Goal: Task Accomplishment & Management: Complete application form

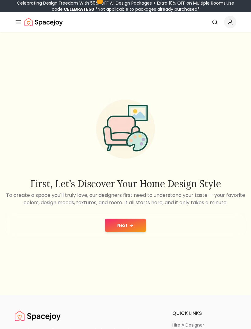
click at [128, 231] on button "Next" at bounding box center [125, 224] width 41 height 13
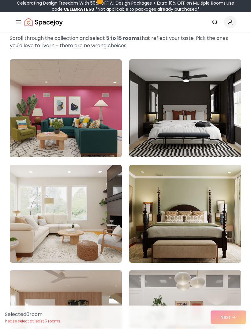
scroll to position [54, 0]
click at [221, 131] on img at bounding box center [185, 108] width 112 height 98
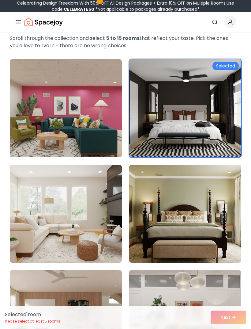
click at [91, 237] on img at bounding box center [66, 213] width 112 height 98
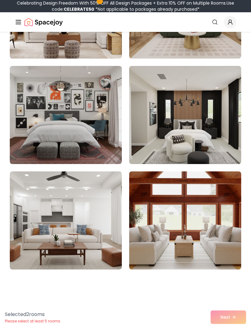
scroll to position [363, 0]
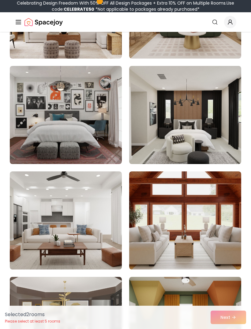
click at [217, 140] on img at bounding box center [185, 115] width 112 height 98
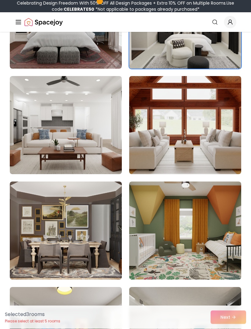
scroll to position [458, 0]
click at [88, 141] on img at bounding box center [66, 125] width 112 height 98
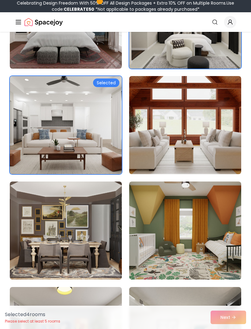
click at [219, 143] on img at bounding box center [185, 125] width 112 height 98
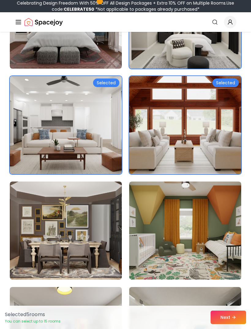
click at [225, 145] on img at bounding box center [185, 125] width 112 height 98
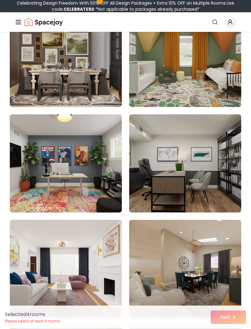
scroll to position [631, 0]
click at [219, 86] on img at bounding box center [185, 58] width 112 height 98
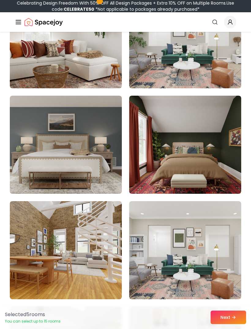
scroll to position [966, 0]
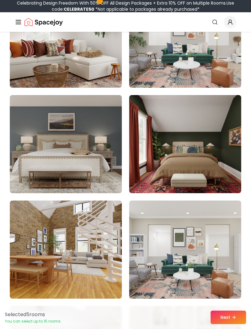
click at [99, 161] on img at bounding box center [66, 144] width 112 height 98
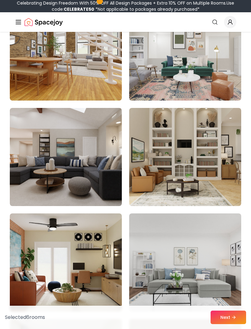
scroll to position [1165, 0]
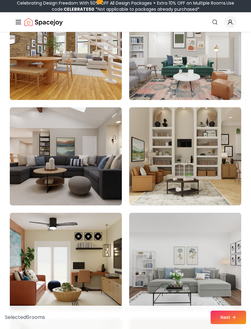
click at [220, 179] on img at bounding box center [185, 156] width 112 height 98
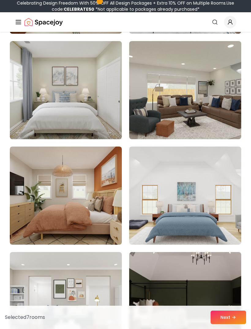
scroll to position [1443, 0]
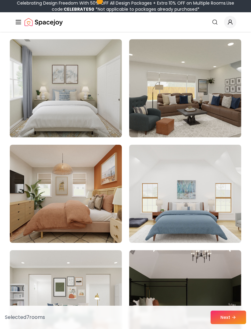
click at [99, 214] on img at bounding box center [66, 194] width 112 height 98
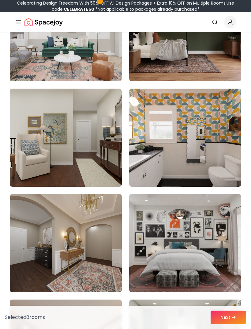
scroll to position [1711, 0]
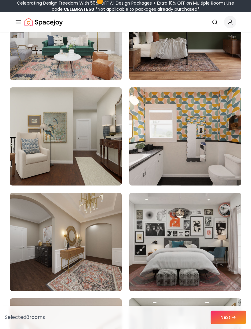
click at [89, 246] on img at bounding box center [66, 242] width 112 height 98
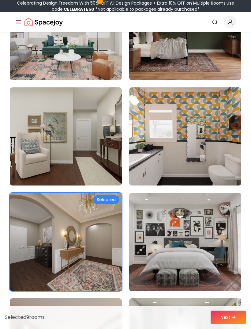
click at [224, 154] on img at bounding box center [185, 136] width 112 height 98
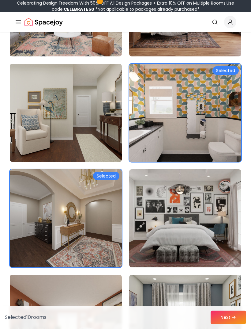
click at [228, 132] on img at bounding box center [185, 113] width 112 height 98
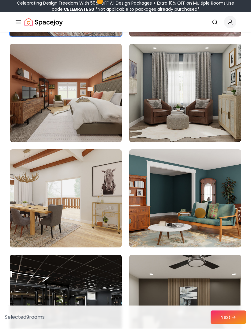
scroll to position [1966, 0]
click at [106, 116] on img at bounding box center [66, 93] width 112 height 98
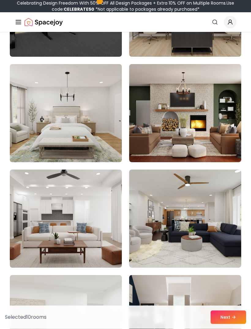
scroll to position [2277, 0]
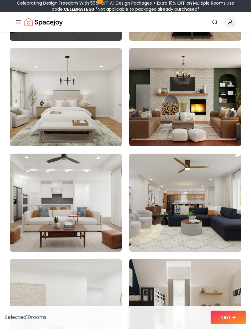
click at [91, 116] on img at bounding box center [66, 97] width 112 height 98
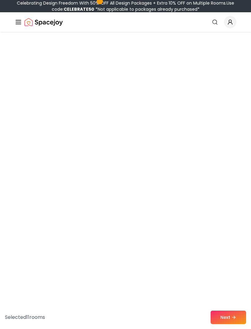
scroll to position [3953, 0]
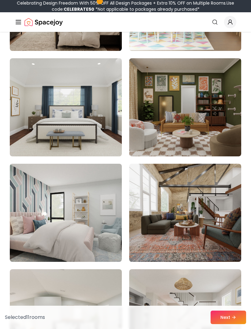
click at [93, 134] on img at bounding box center [66, 107] width 112 height 98
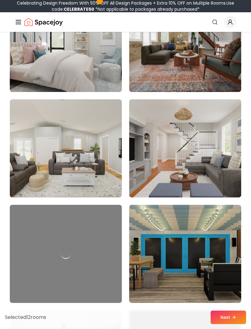
scroll to position [4124, 0]
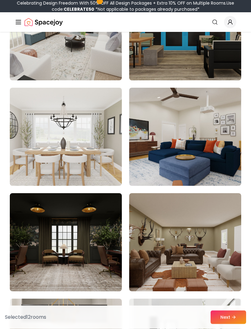
click at [221, 324] on button "Next" at bounding box center [229, 316] width 36 height 13
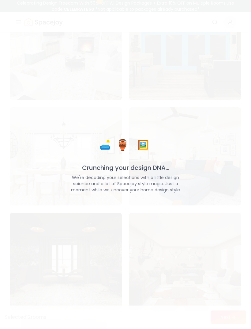
scroll to position [4345, 0]
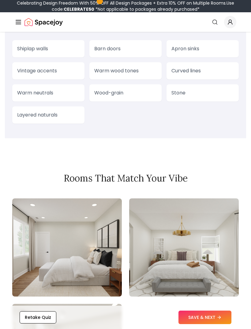
scroll to position [725, 0]
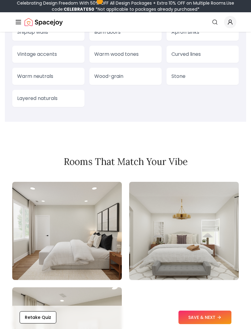
click at [210, 324] on button "SAVE & NEXT" at bounding box center [205, 316] width 53 height 13
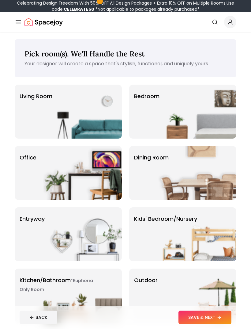
click at [178, 112] on img at bounding box center [197, 112] width 78 height 54
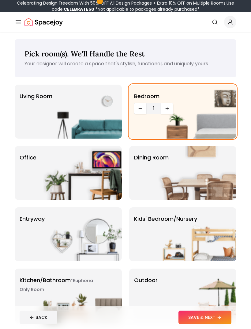
click at [212, 173] on img at bounding box center [197, 173] width 78 height 54
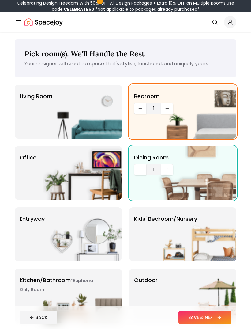
click at [104, 284] on img at bounding box center [82, 295] width 78 height 54
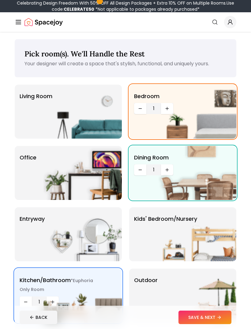
click at [213, 317] on button "SAVE & NEXT" at bounding box center [205, 316] width 53 height 13
